Goal: Check status: Check status

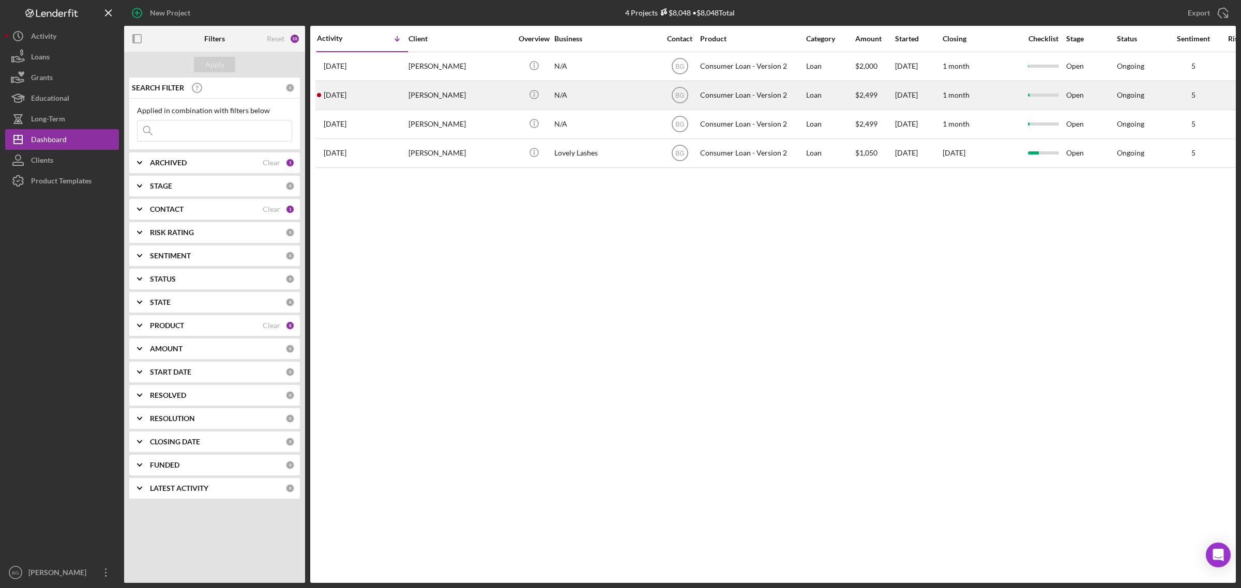
click at [407, 97] on div "[DATE] [PERSON_NAME]" at bounding box center [362, 95] width 90 height 27
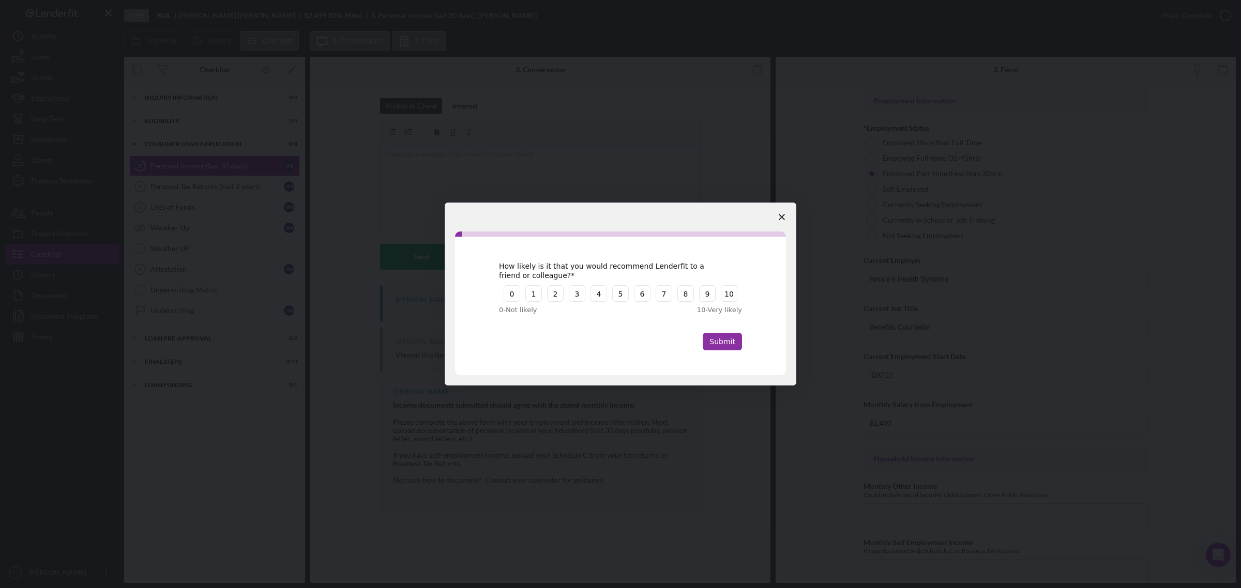
click at [779, 216] on icon "Close survey" at bounding box center [782, 217] width 6 height 6
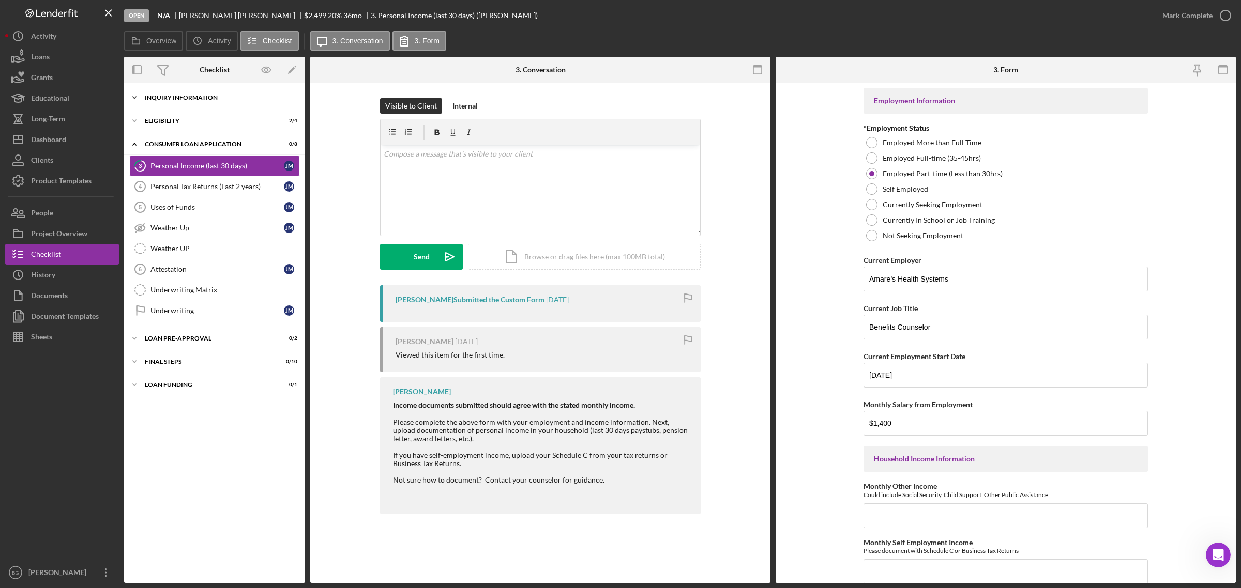
click at [225, 99] on div "Inquiry Information" at bounding box center [218, 98] width 147 height 6
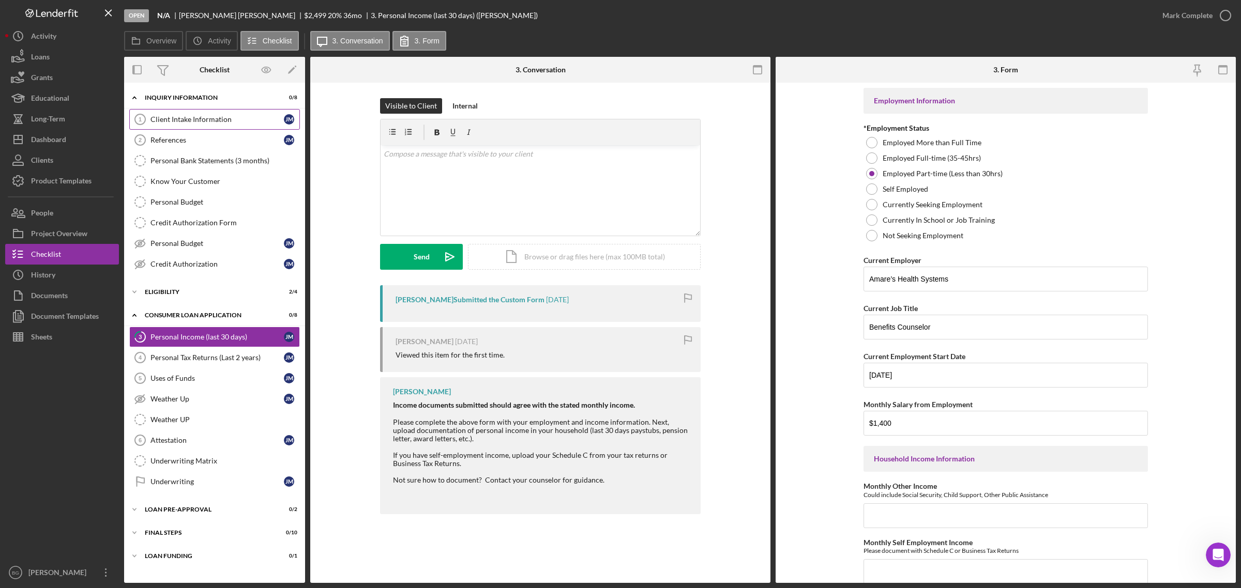
click at [230, 122] on div "Client Intake Information" at bounding box center [216, 119] width 133 height 8
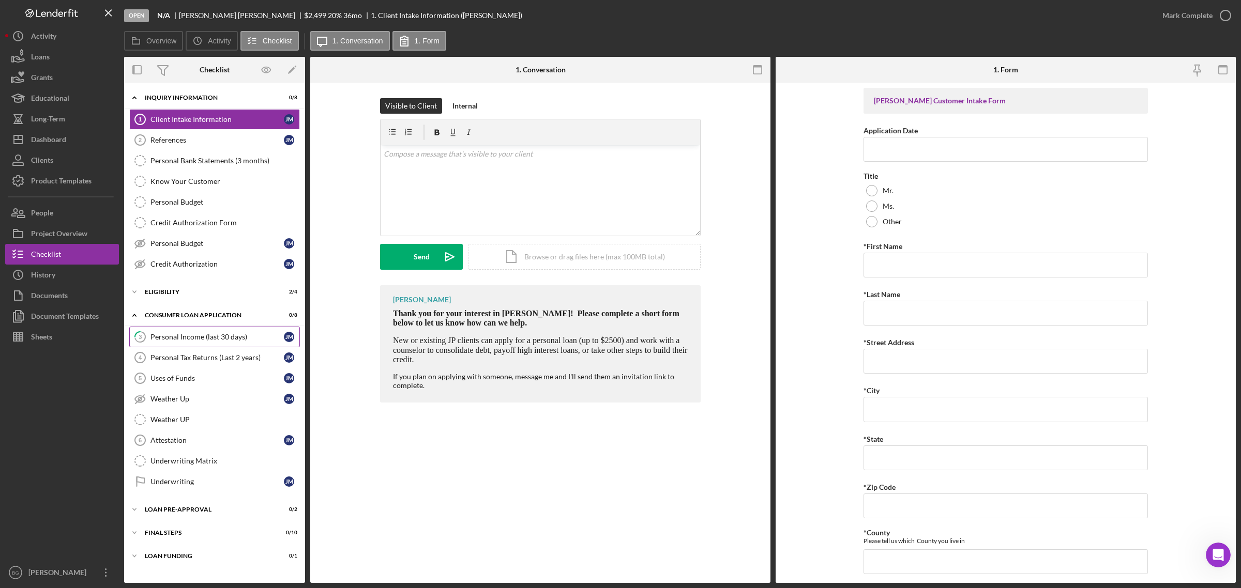
click at [205, 336] on div "Personal Income (last 30 days)" at bounding box center [216, 337] width 133 height 8
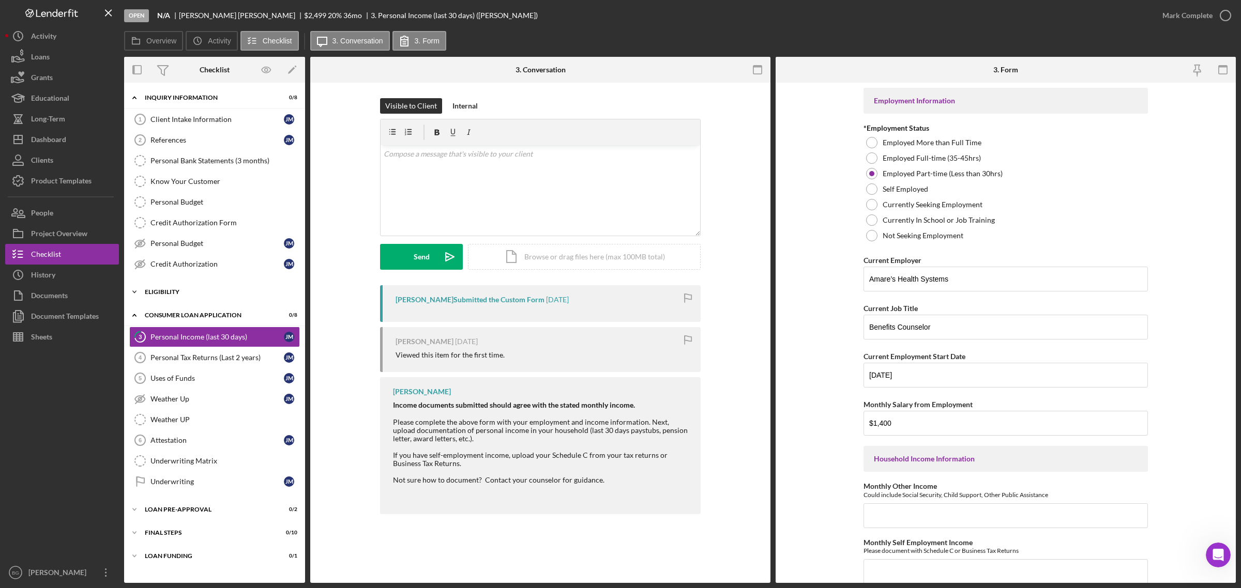
click at [199, 295] on div "Eligibility" at bounding box center [218, 292] width 147 height 6
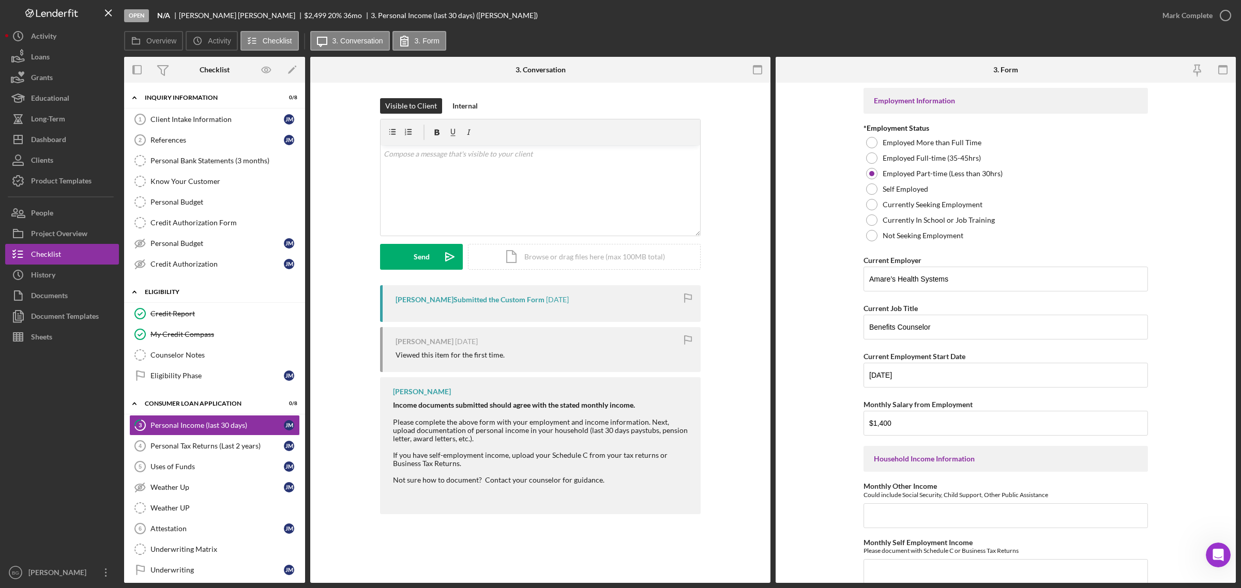
click at [199, 295] on div "Eligibility" at bounding box center [218, 292] width 147 height 6
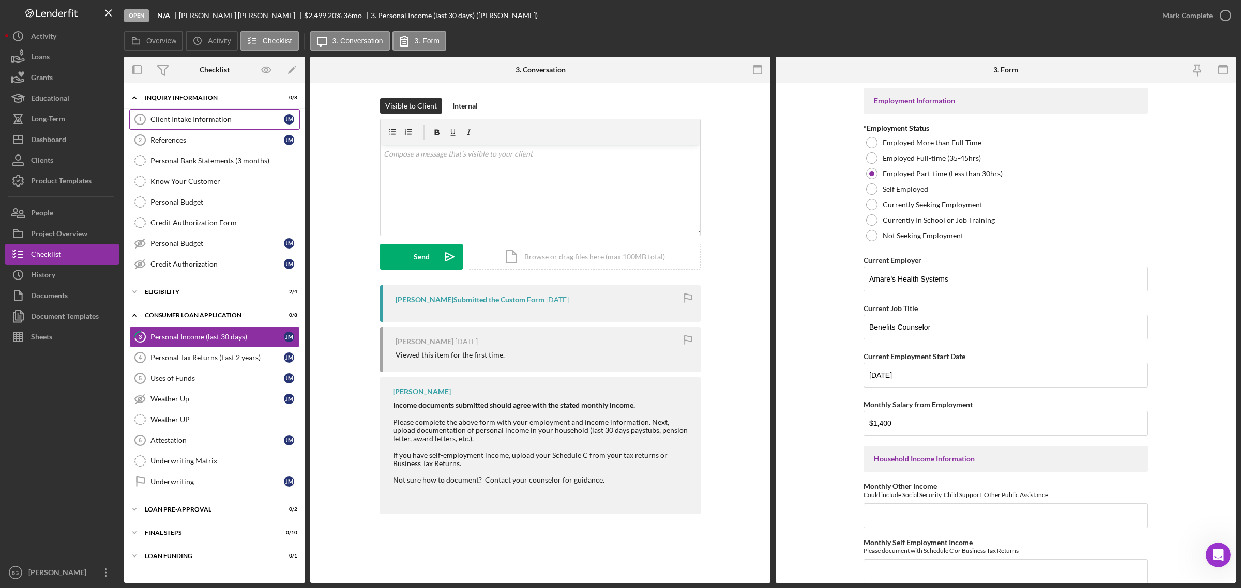
click at [173, 122] on div "Client Intake Information" at bounding box center [216, 119] width 133 height 8
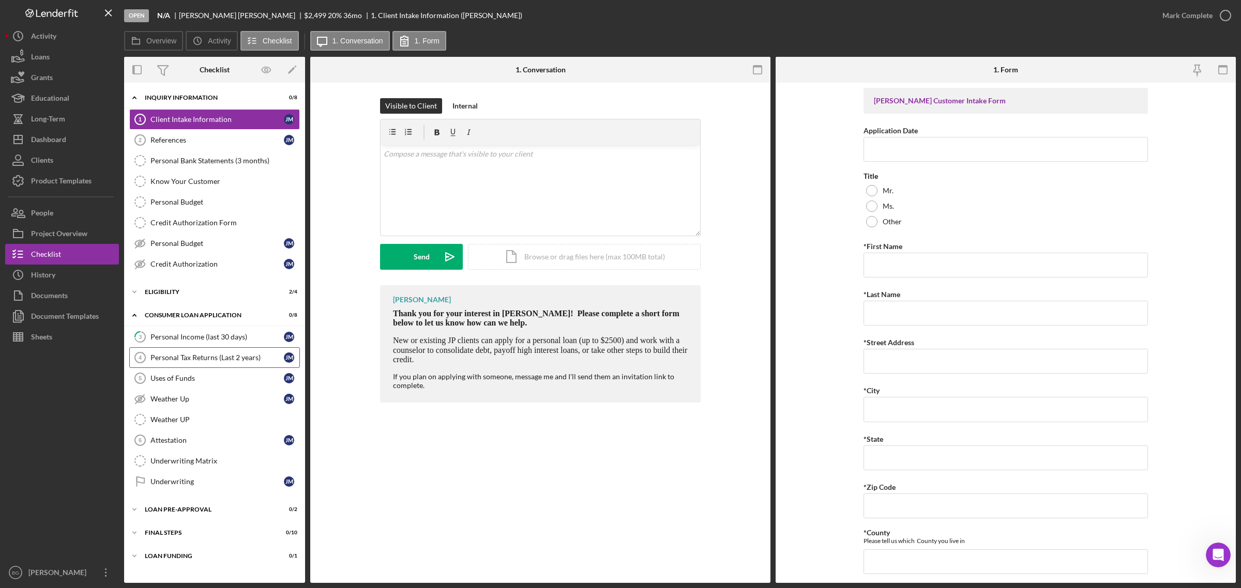
click at [185, 360] on div "Personal Tax Returns (Last 2 years)" at bounding box center [216, 358] width 133 height 8
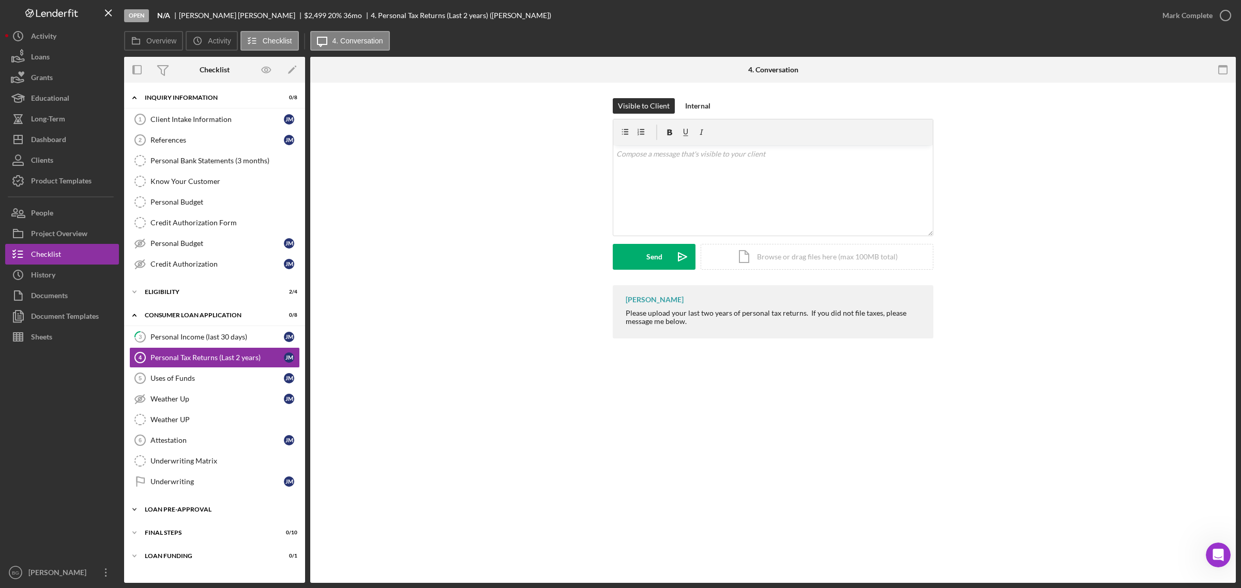
click at [209, 513] on div "Loan Pre-Approval" at bounding box center [218, 510] width 147 height 6
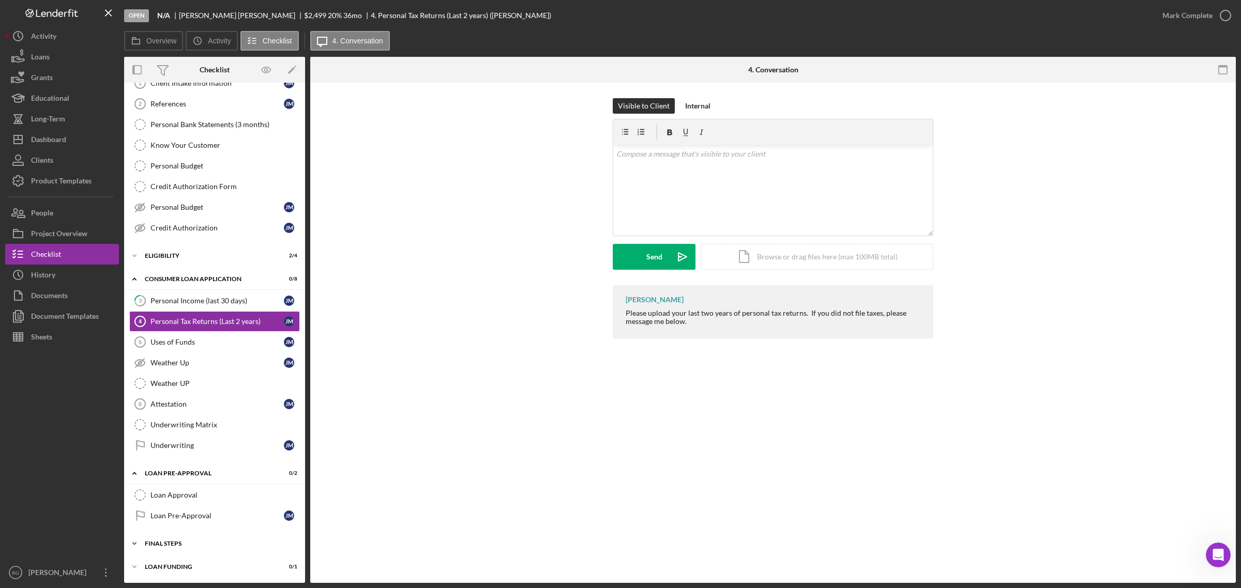
click at [202, 545] on div "FINAL STEPS" at bounding box center [218, 544] width 147 height 6
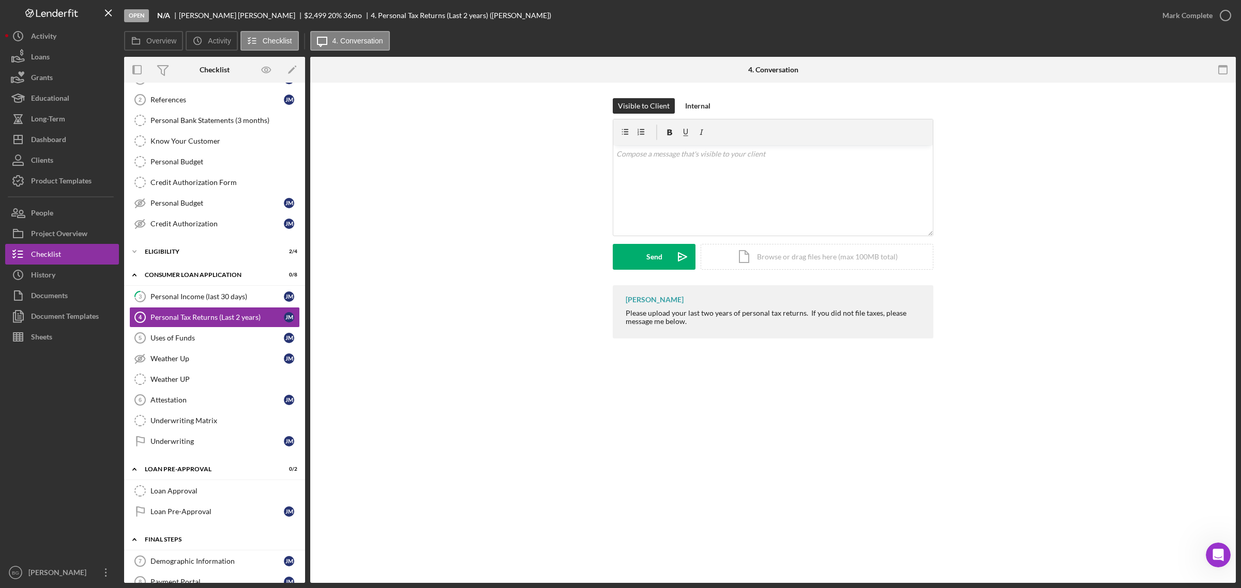
scroll to position [234, 0]
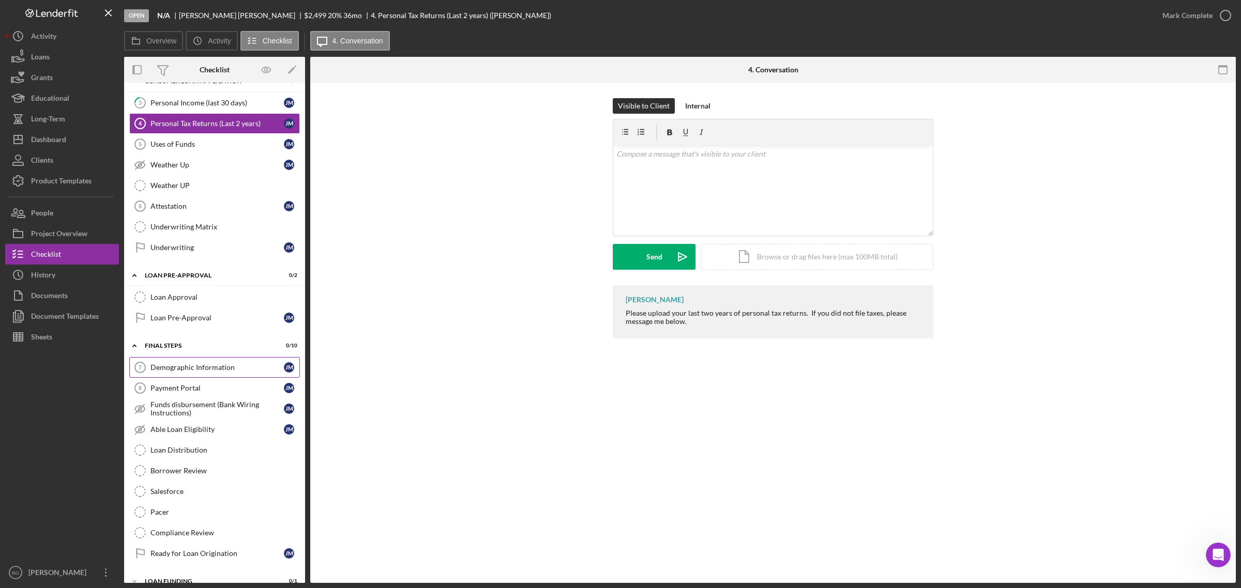
click at [196, 372] on div "Demographic Information" at bounding box center [216, 367] width 133 height 8
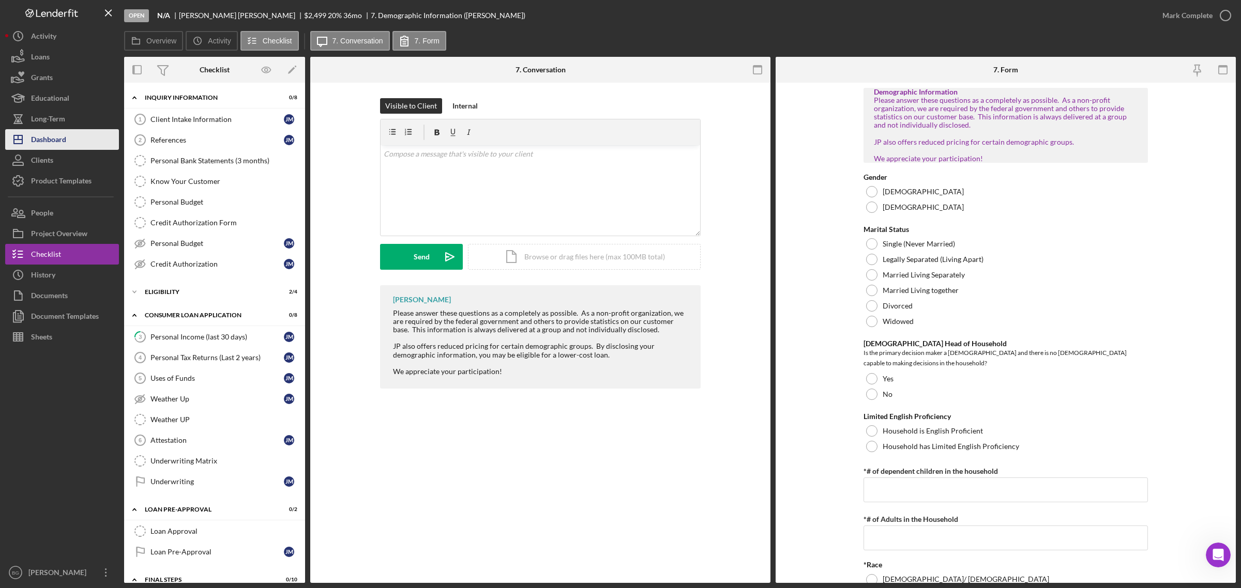
click at [55, 144] on div "Dashboard" at bounding box center [48, 140] width 35 height 23
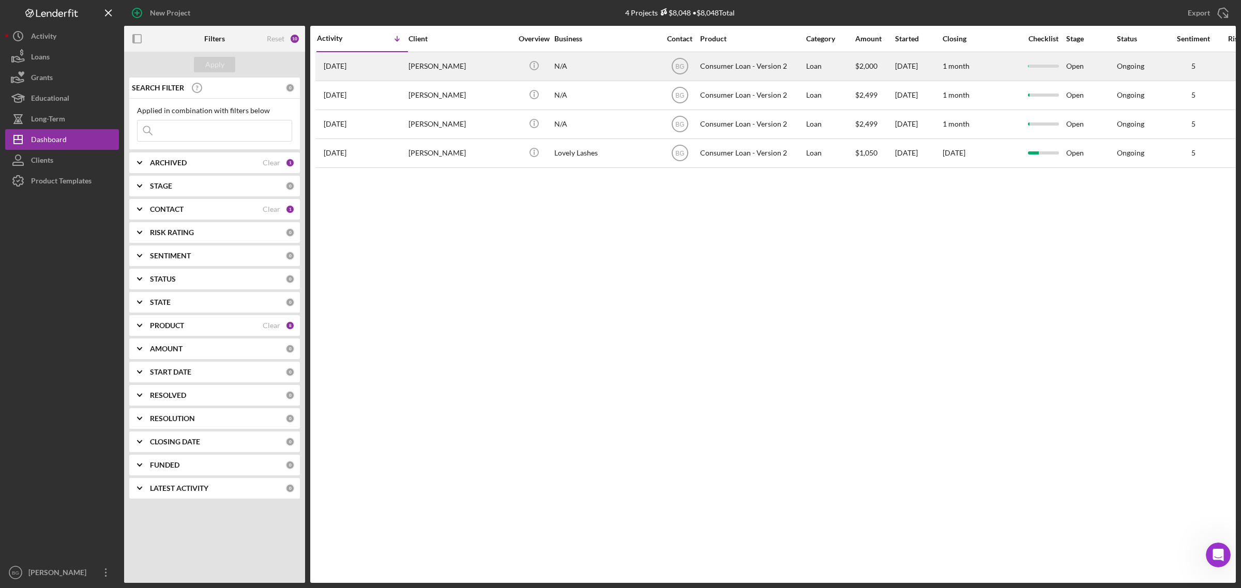
click at [402, 59] on div "[DATE] [PERSON_NAME]" at bounding box center [362, 66] width 90 height 27
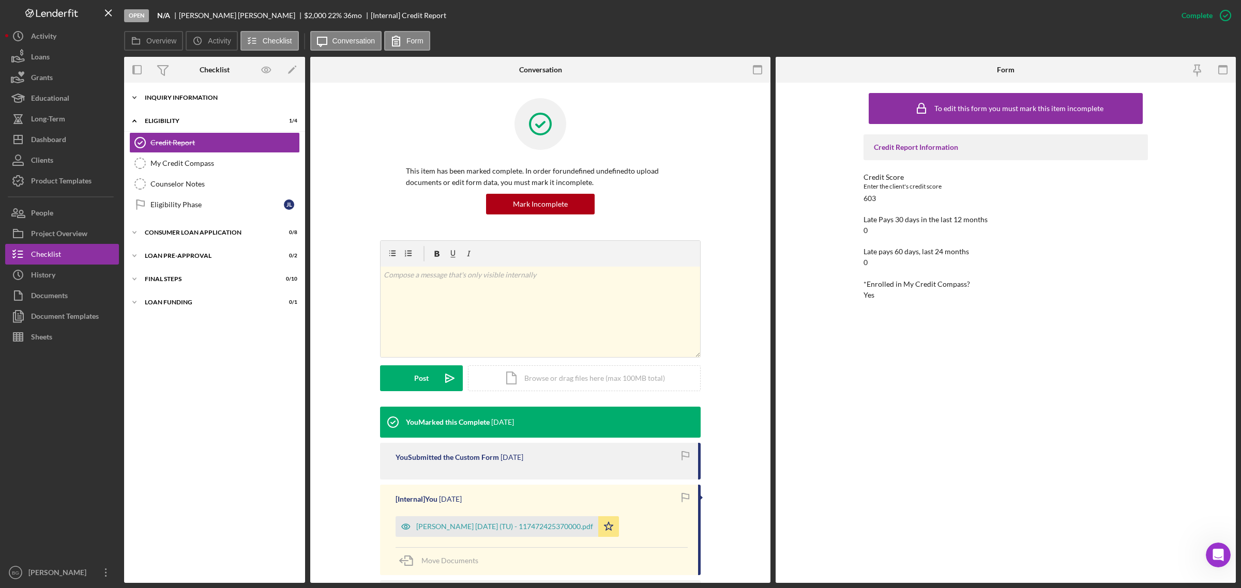
click at [190, 99] on div "Inquiry Information" at bounding box center [218, 98] width 147 height 6
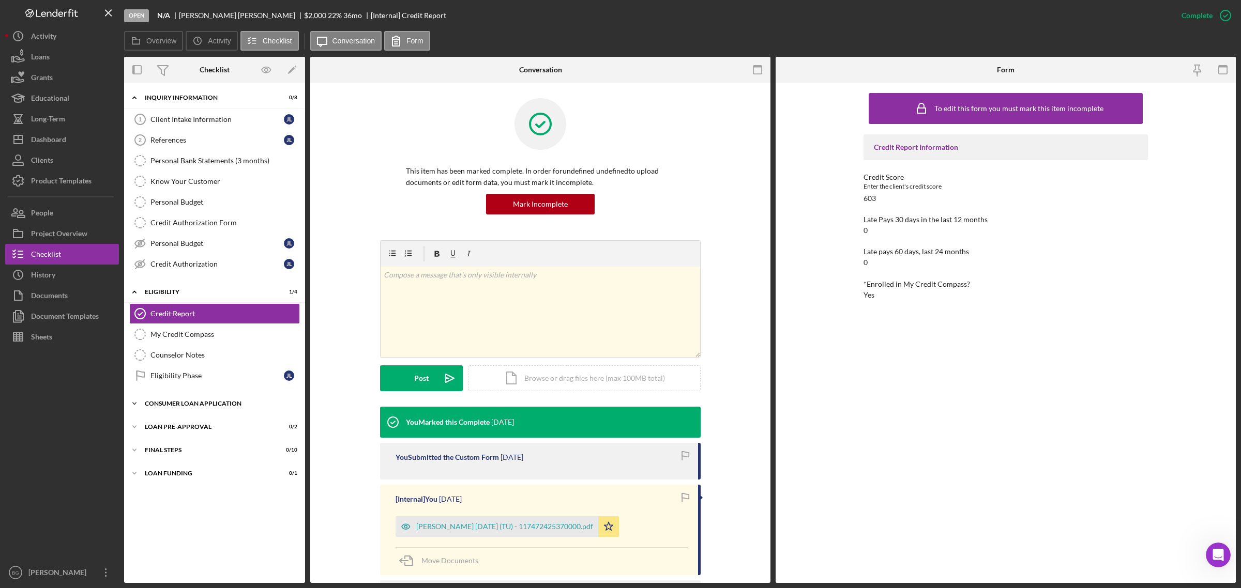
click at [182, 406] on div "Consumer Loan Application" at bounding box center [218, 404] width 147 height 6
click at [184, 123] on div "Client Intake Information" at bounding box center [216, 119] width 133 height 8
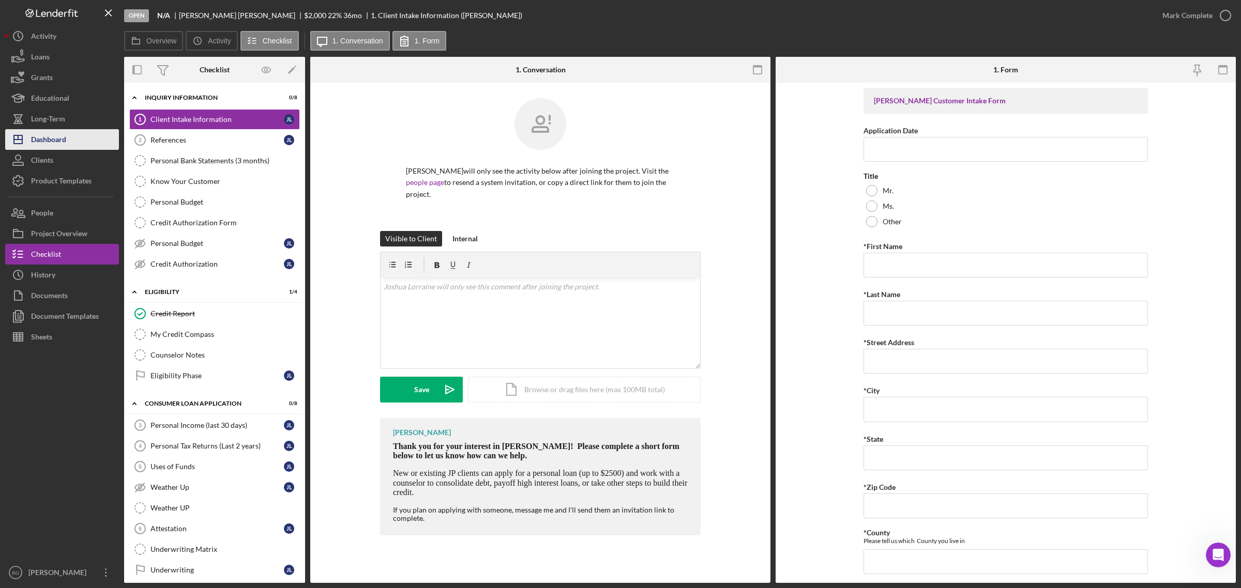
click at [74, 139] on button "Icon/Dashboard Dashboard" at bounding box center [62, 139] width 114 height 21
